Goal: Check status: Check status

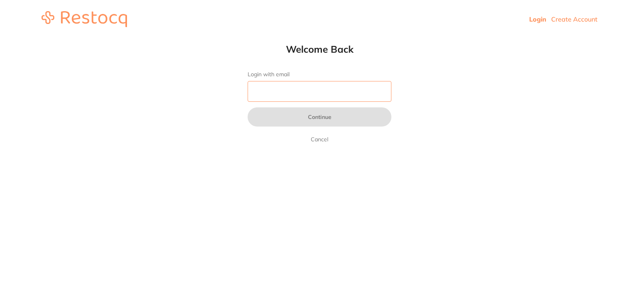
click at [272, 93] on input "Login with email" at bounding box center [320, 91] width 144 height 21
type input "[EMAIL_ADDRESS][DOMAIN_NAME]"
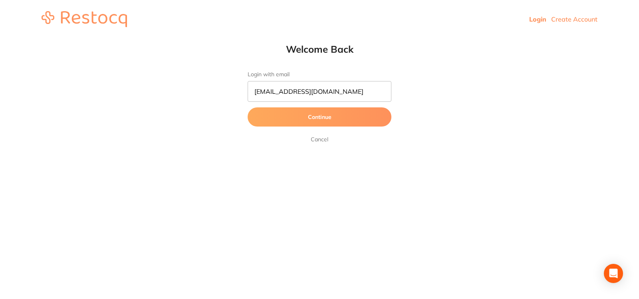
click at [304, 118] on button "Continue" at bounding box center [320, 116] width 144 height 19
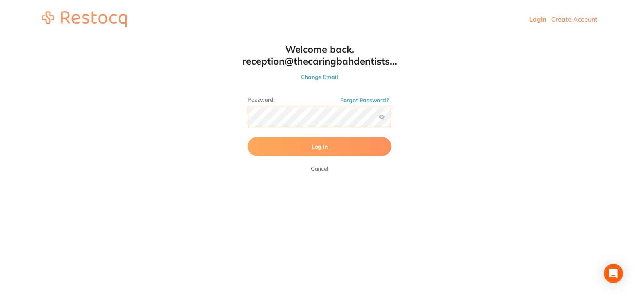
click at [248, 137] on button "Log In" at bounding box center [320, 146] width 144 height 19
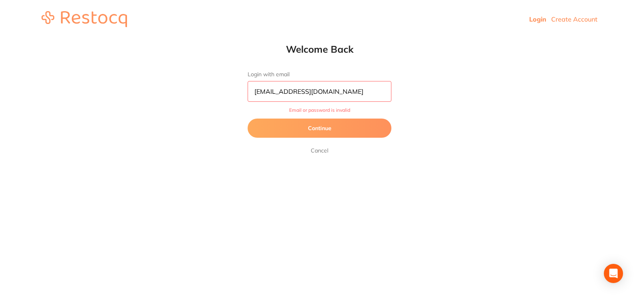
click at [328, 129] on button "Continue" at bounding box center [320, 128] width 144 height 19
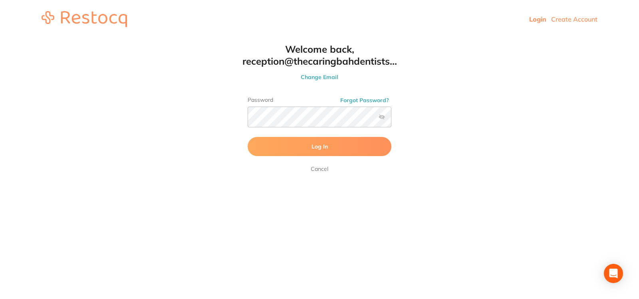
click at [383, 120] on label at bounding box center [382, 117] width 6 height 6
click at [391, 119] on input "checkbox" at bounding box center [391, 119] width 0 height 0
click at [383, 120] on label at bounding box center [382, 117] width 6 height 6
click at [391, 119] on input "checkbox" at bounding box center [391, 119] width 0 height 0
click at [248, 137] on button "Log In" at bounding box center [320, 146] width 144 height 19
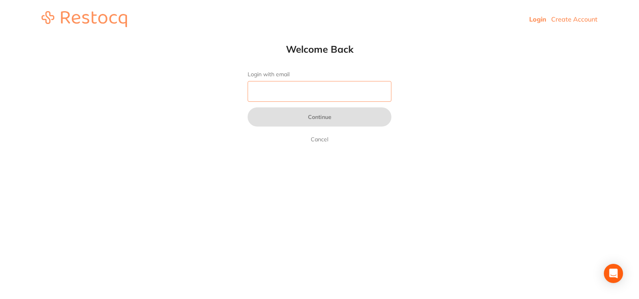
click at [331, 89] on input "Login with email" at bounding box center [320, 91] width 144 height 21
type input "[EMAIL_ADDRESS][DOMAIN_NAME]"
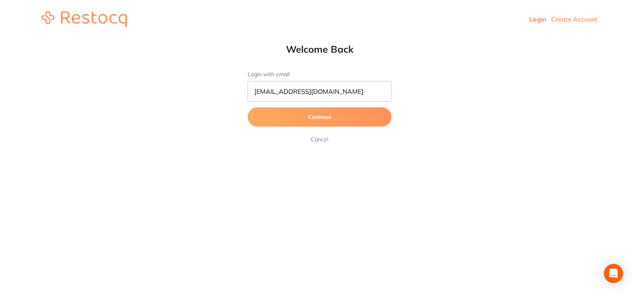
click at [327, 119] on button "Continue" at bounding box center [320, 116] width 144 height 19
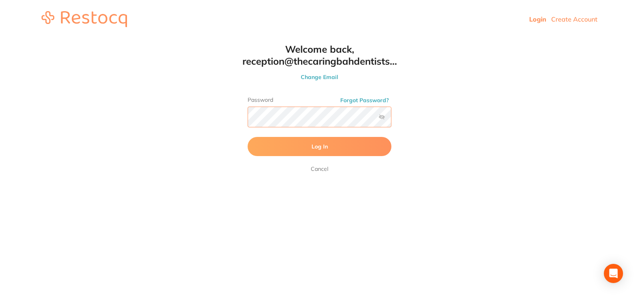
click at [248, 137] on button "Log In" at bounding box center [320, 146] width 144 height 19
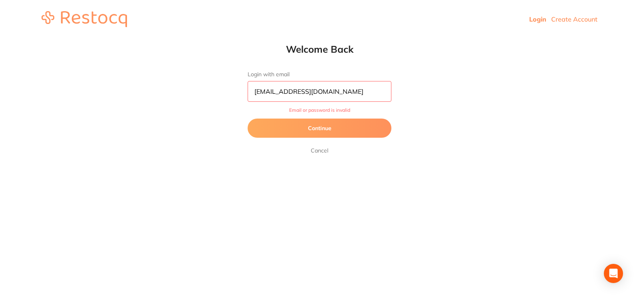
click at [343, 127] on button "Continue" at bounding box center [320, 128] width 144 height 19
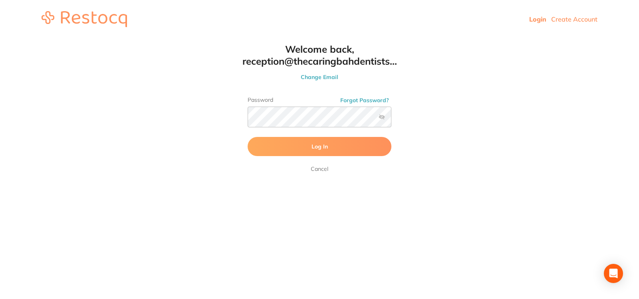
click at [381, 116] on label at bounding box center [382, 117] width 6 height 6
click at [391, 119] on input "checkbox" at bounding box center [391, 119] width 0 height 0
click at [305, 146] on button "Log In" at bounding box center [320, 146] width 144 height 19
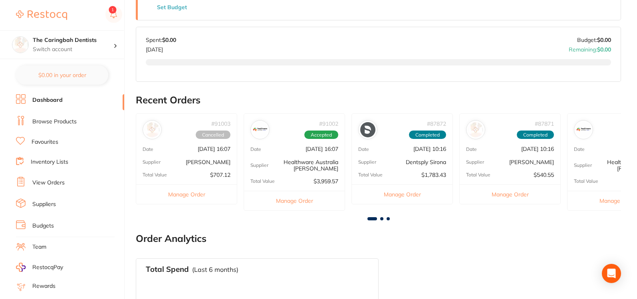
scroll to position [131, 0]
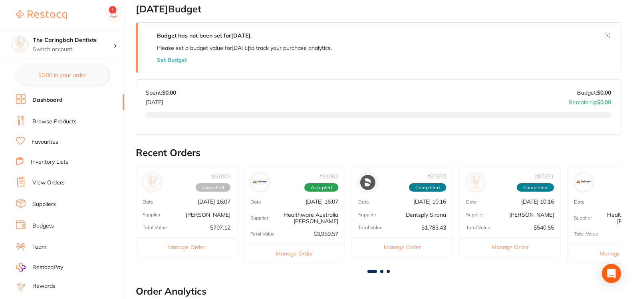
click at [41, 183] on link "View Orders" at bounding box center [48, 183] width 32 height 8
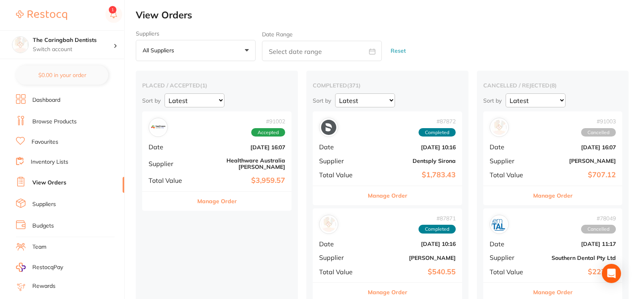
click at [225, 192] on button "Manage Order" at bounding box center [217, 201] width 40 height 19
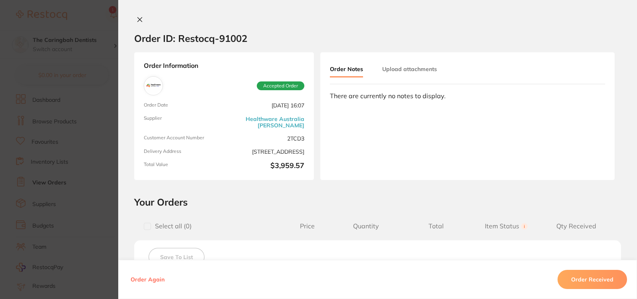
click at [138, 19] on icon at bounding box center [140, 20] width 4 height 4
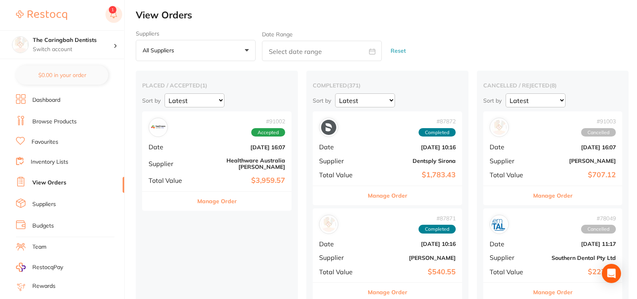
click at [117, 13] on rect at bounding box center [113, 14] width 17 height 17
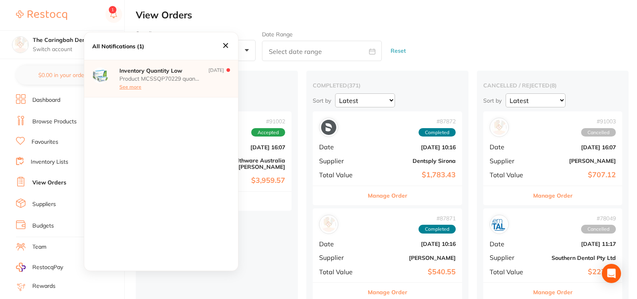
click at [224, 46] on icon at bounding box center [225, 45] width 9 height 9
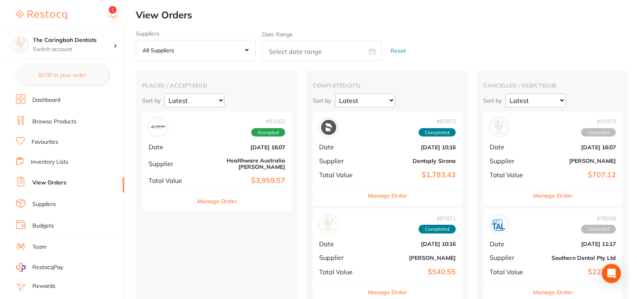
click at [78, 107] on ul "Dashboard Browse Products Favourites Inventory Lists View Orders Suppliers Budg…" at bounding box center [70, 232] width 108 height 276
click at [58, 102] on link "Dashboard" at bounding box center [46, 100] width 28 height 8
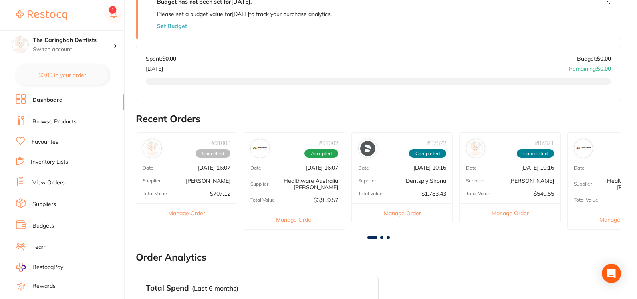
scroll to position [51, 0]
